Goal: Find specific page/section: Find specific page/section

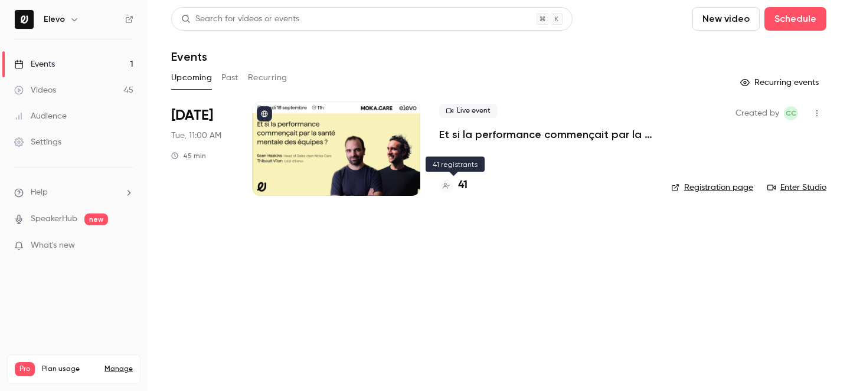
click at [463, 186] on h4 "41" at bounding box center [462, 186] width 9 height 16
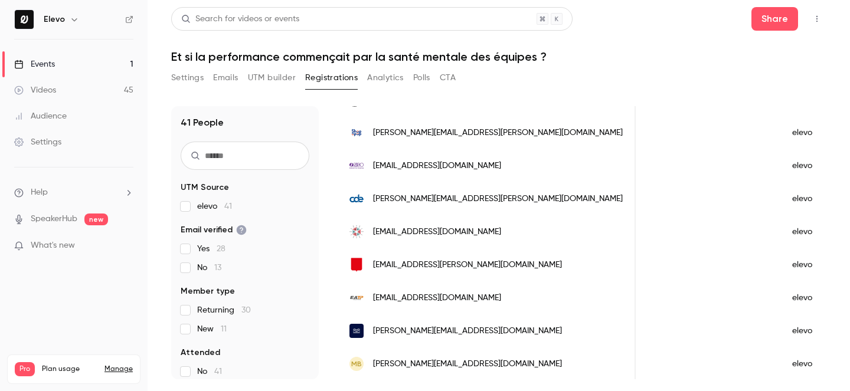
scroll to position [1194, 0]
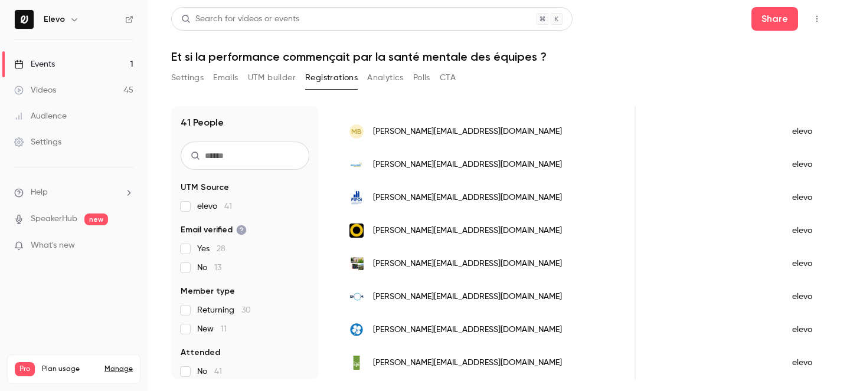
click at [91, 70] on link "Events 1" at bounding box center [74, 64] width 148 height 26
